Goal: Information Seeking & Learning: Stay updated

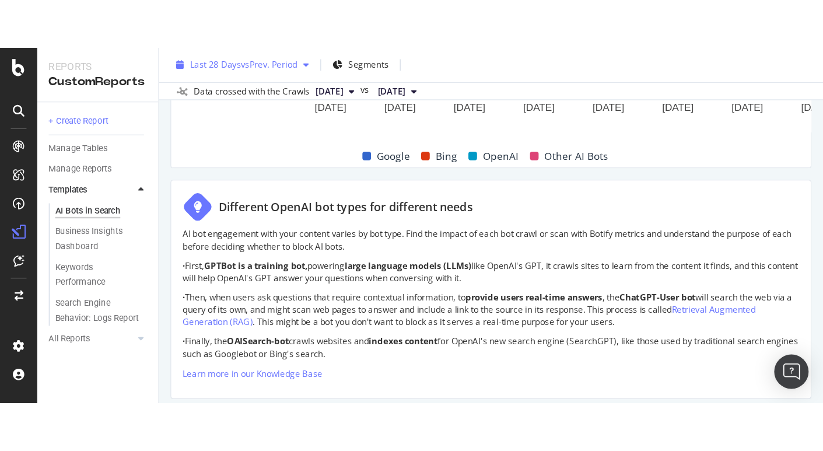
scroll to position [1066, 0]
